Goal: Navigation & Orientation: Find specific page/section

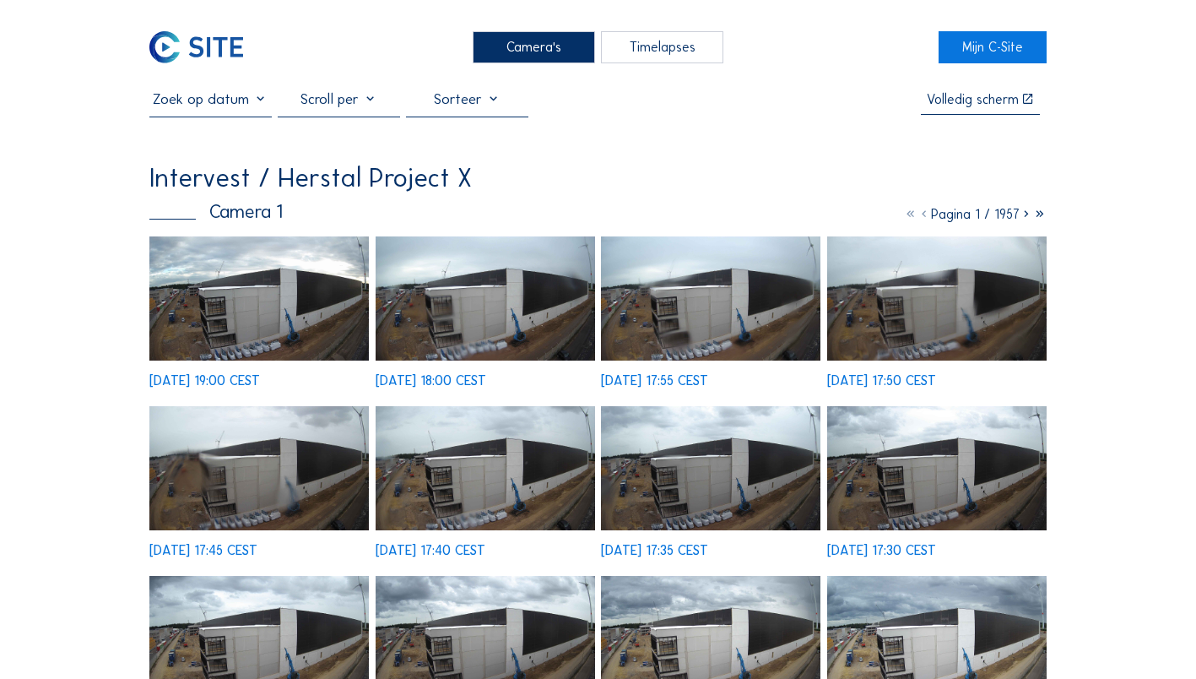
click at [207, 315] on img at bounding box center [259, 298] width 220 height 124
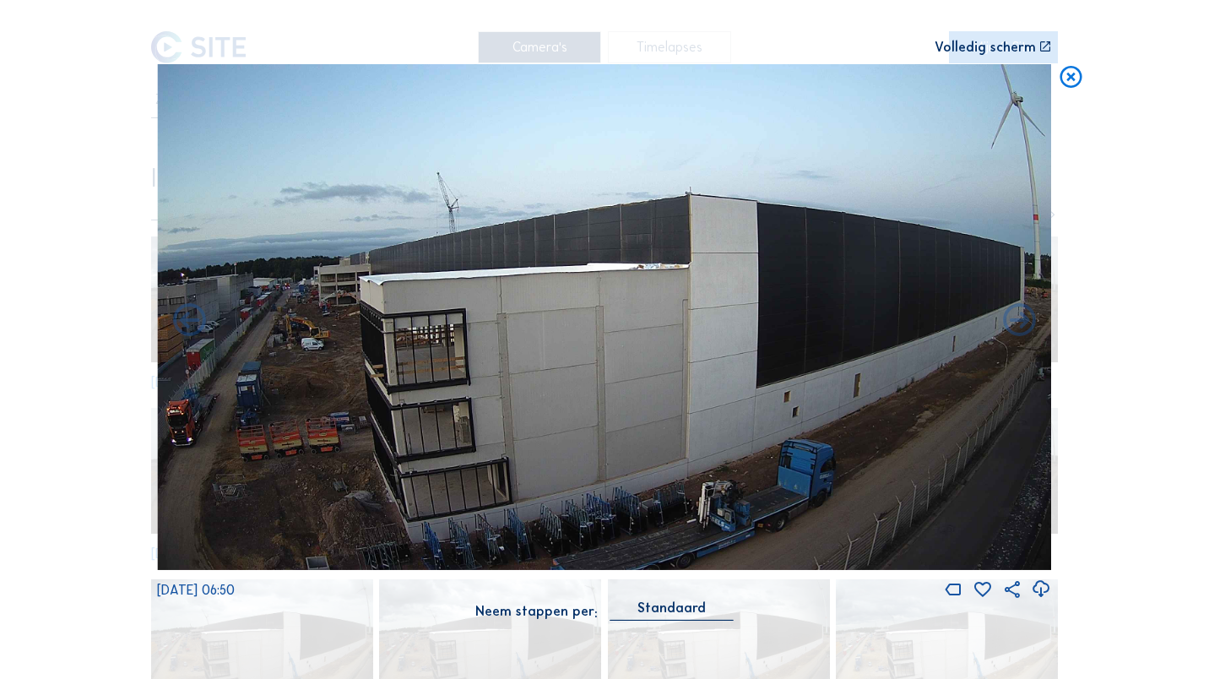
click at [1065, 80] on icon at bounding box center [1071, 77] width 26 height 27
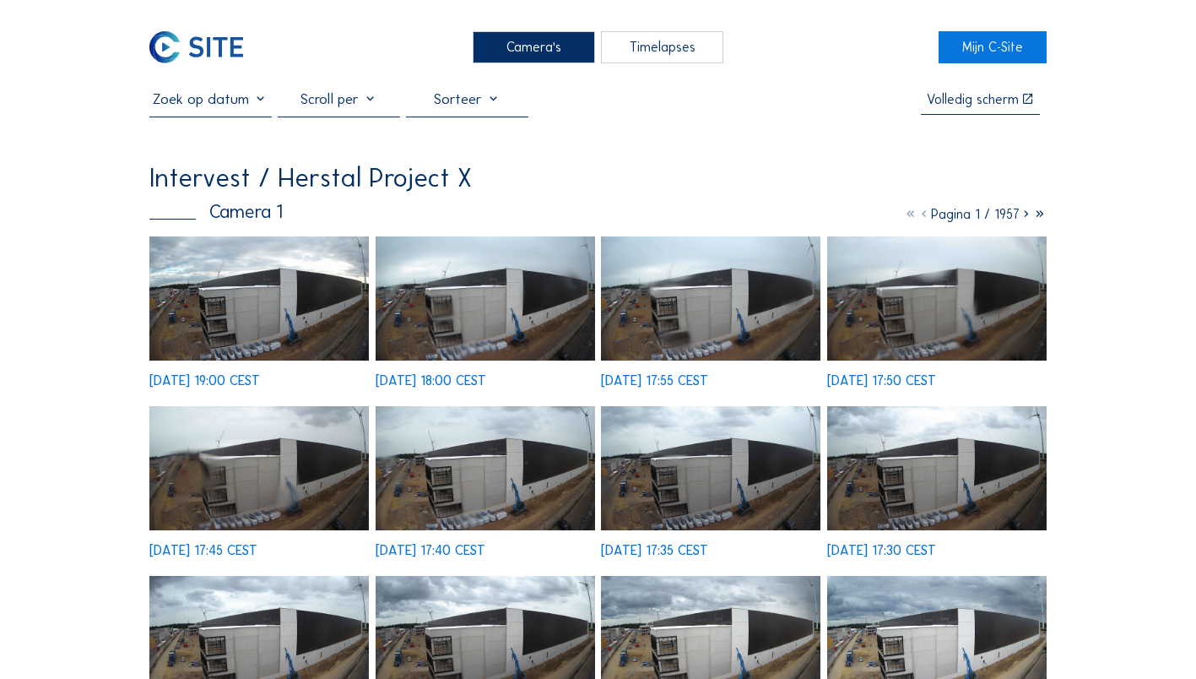
click at [541, 52] on div "Camera's" at bounding box center [534, 46] width 122 height 31
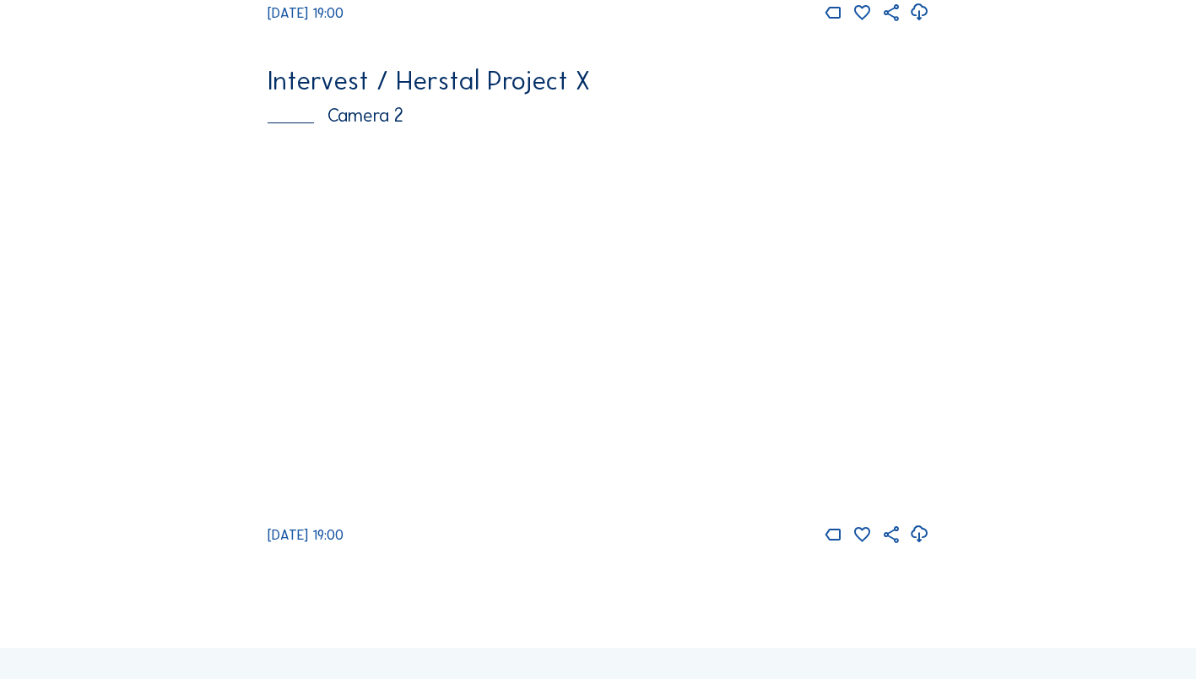
scroll to position [591, 0]
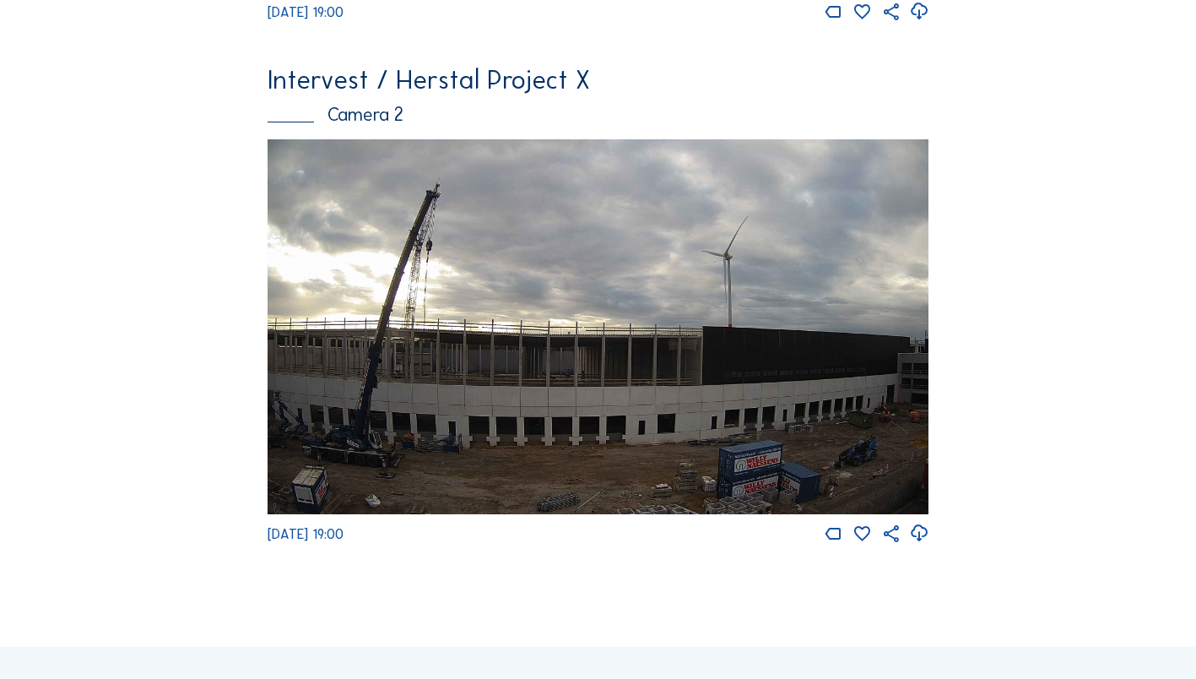
click at [504, 359] on img at bounding box center [599, 326] width 662 height 374
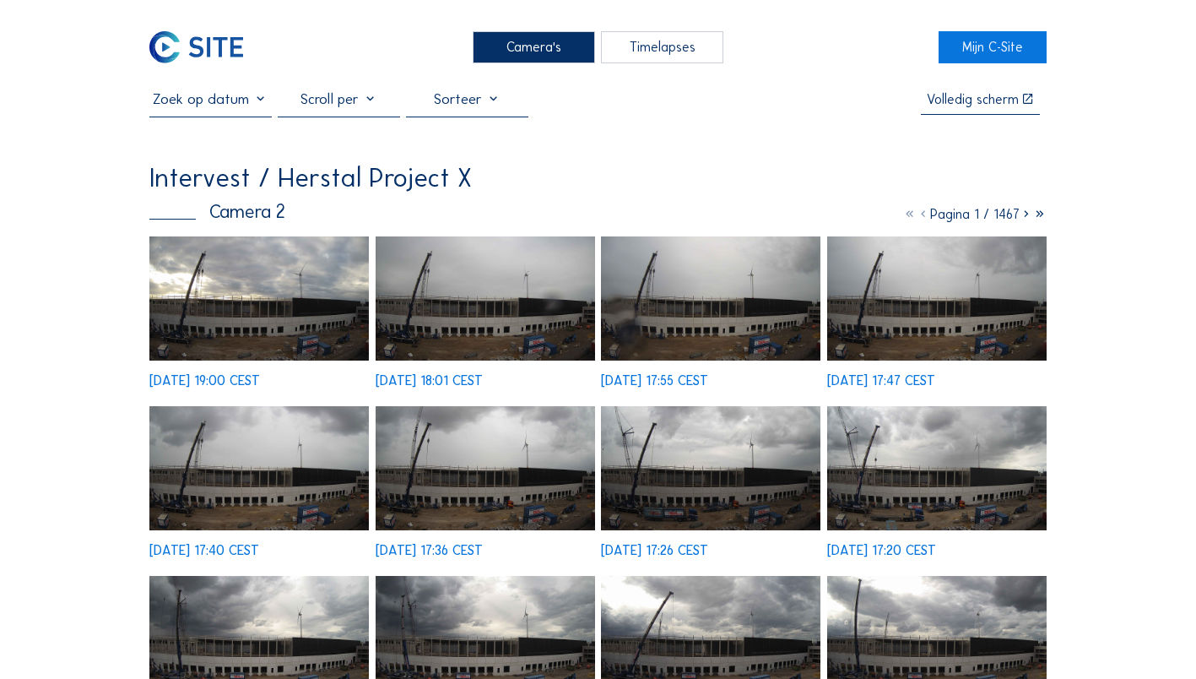
click at [261, 306] on img at bounding box center [259, 298] width 220 height 124
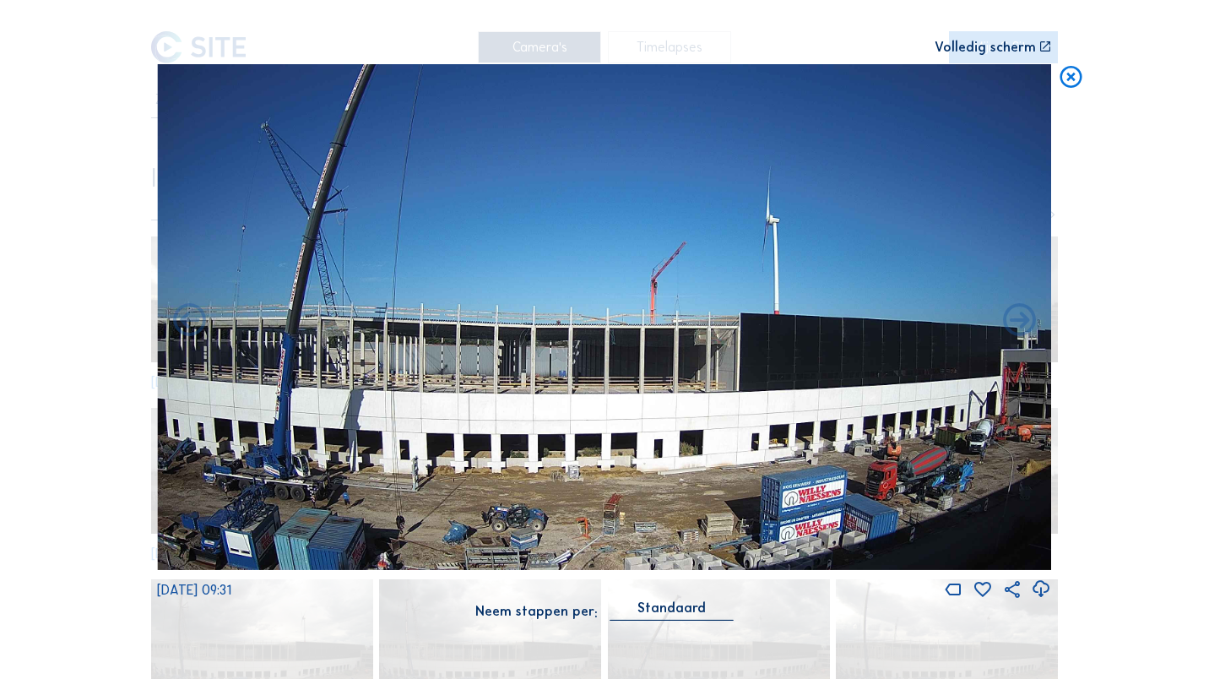
click at [1072, 78] on icon at bounding box center [1071, 77] width 26 height 27
